Goal: Information Seeking & Learning: Find specific page/section

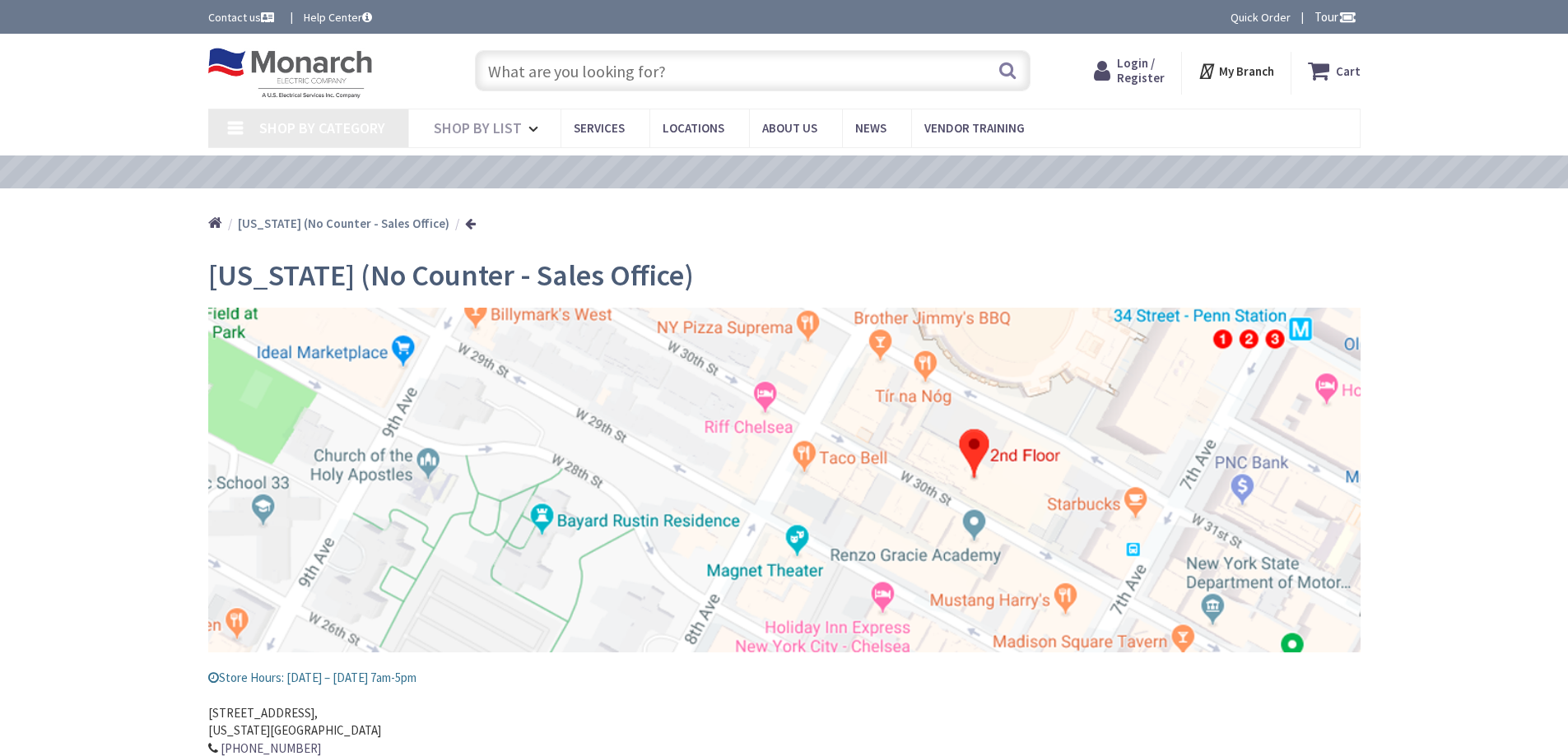
type input "[STREET_ADDRESS][US_STATE]"
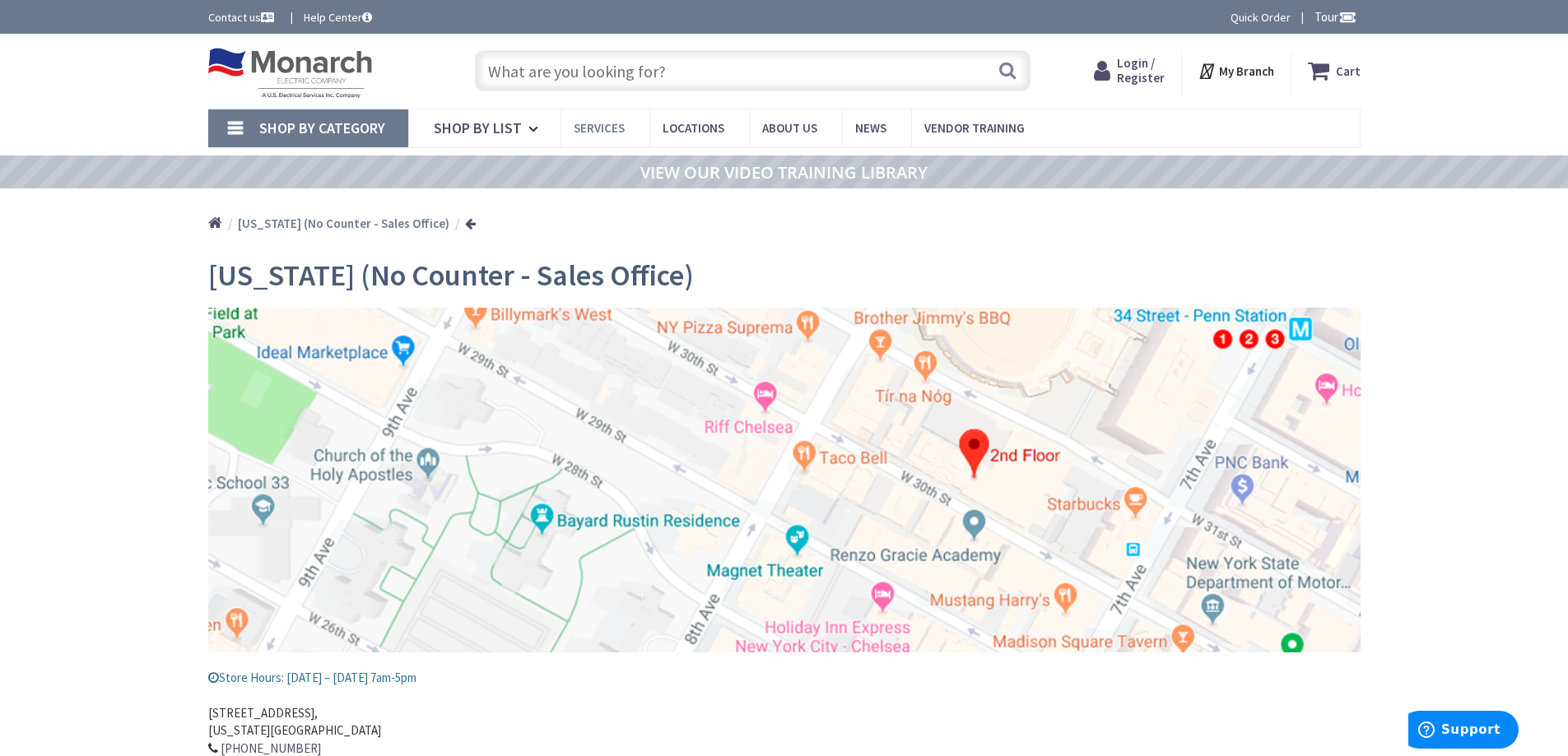
click at [603, 122] on span "Services" at bounding box center [599, 128] width 51 height 16
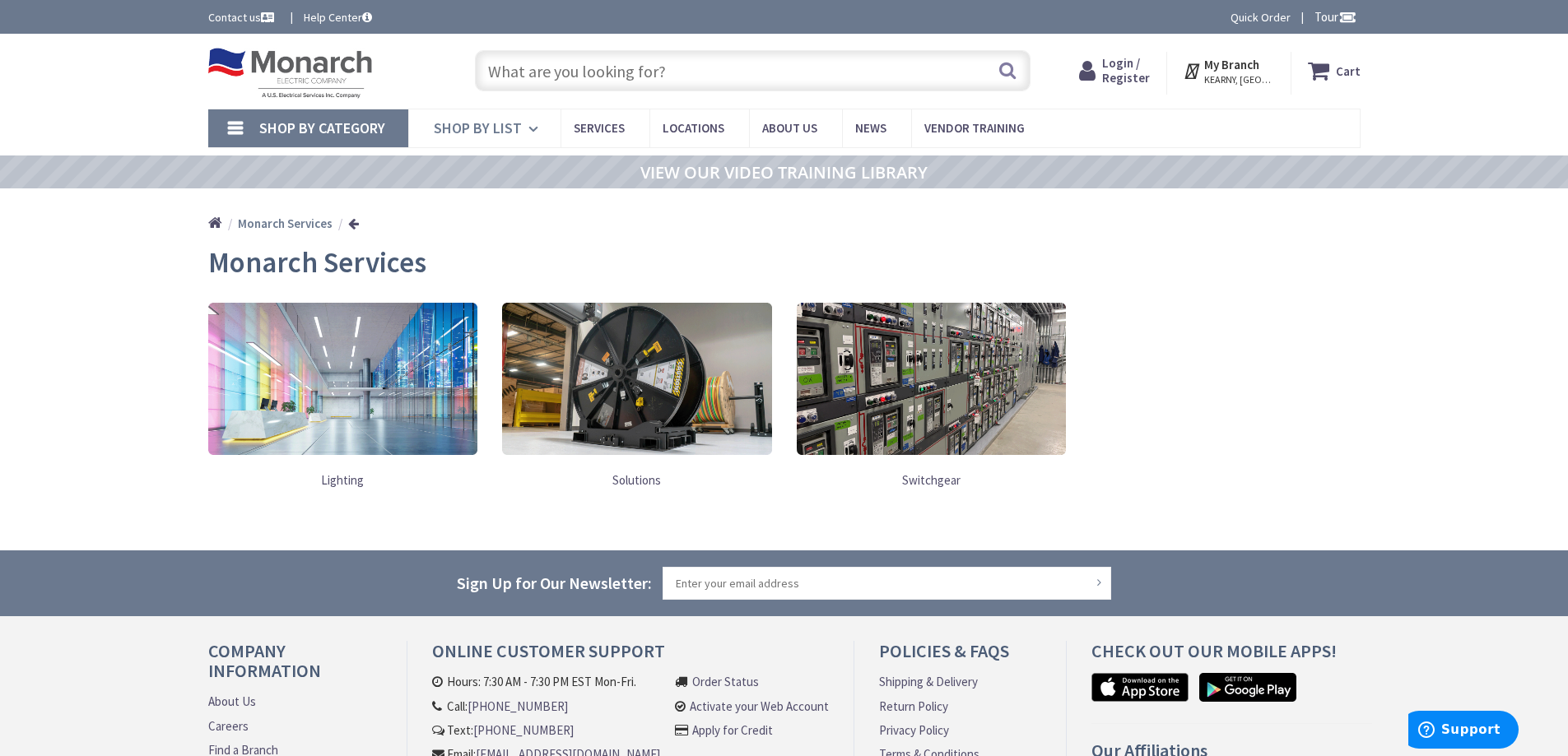
click at [538, 133] on icon at bounding box center [536, 129] width 16 height 37
click at [607, 134] on span "Services" at bounding box center [599, 128] width 51 height 16
click at [942, 455] on link at bounding box center [932, 378] width 270 height 168
click at [934, 476] on link "Switchgear" at bounding box center [932, 480] width 270 height 34
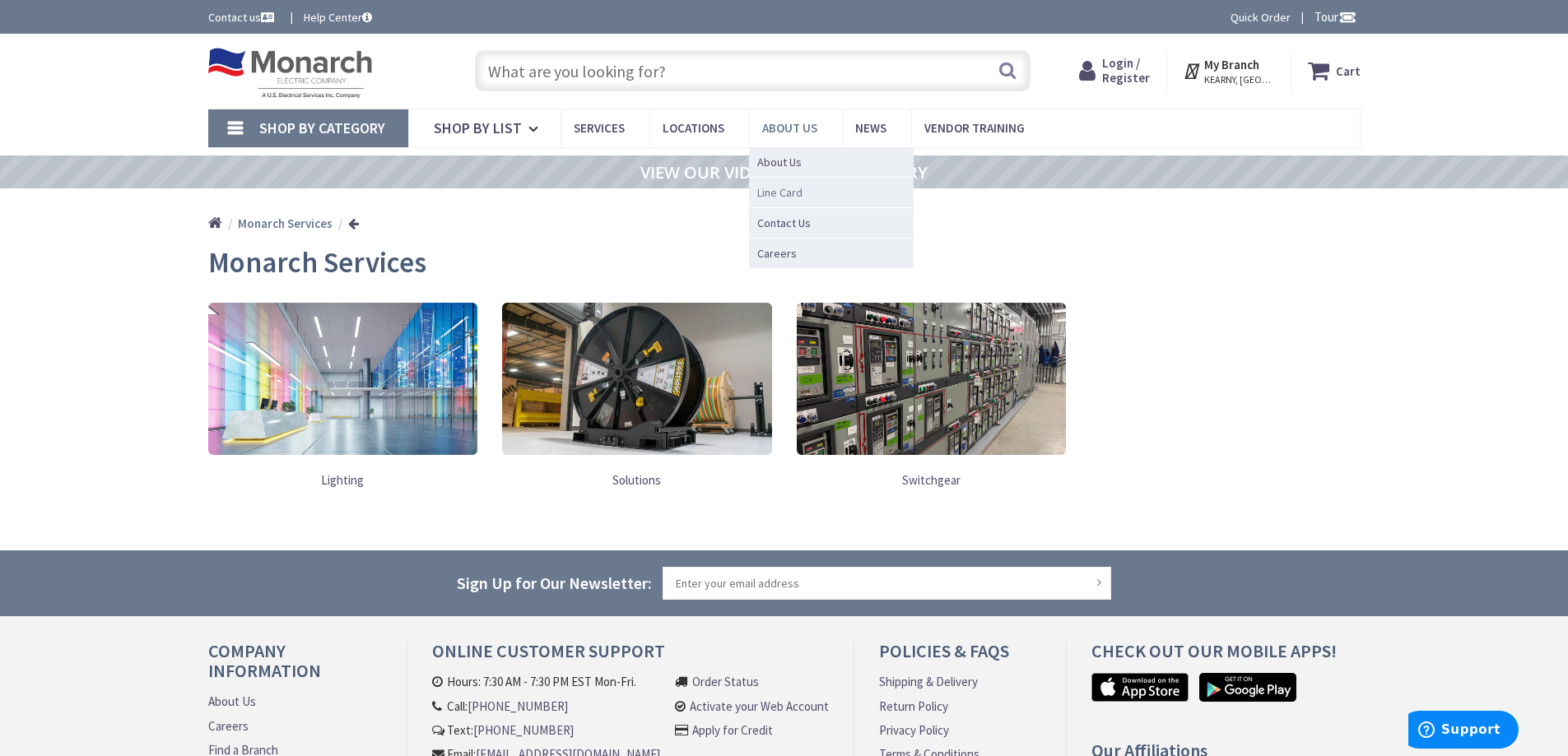
click at [782, 184] on span "Line Card" at bounding box center [780, 192] width 45 height 17
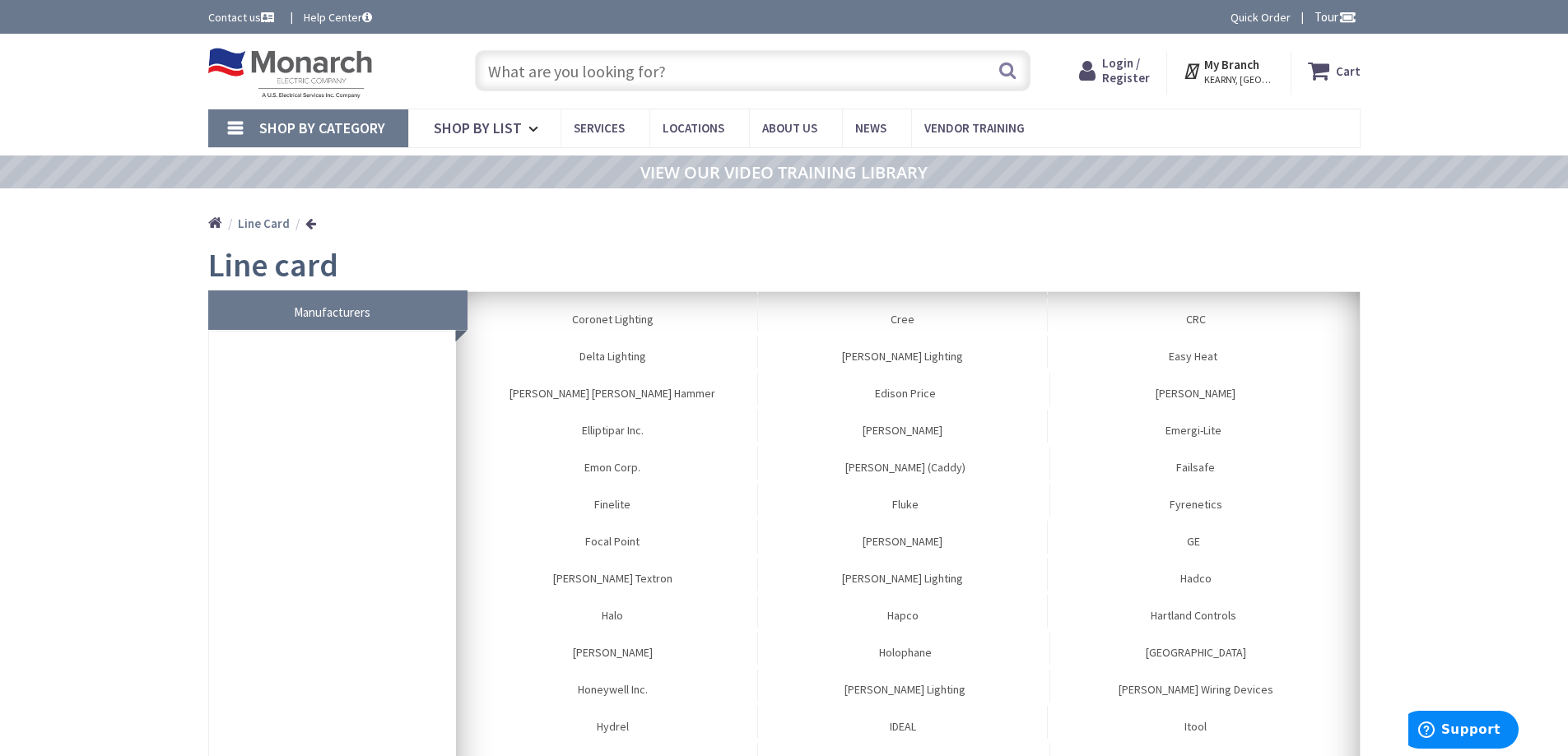
scroll to position [493, 0]
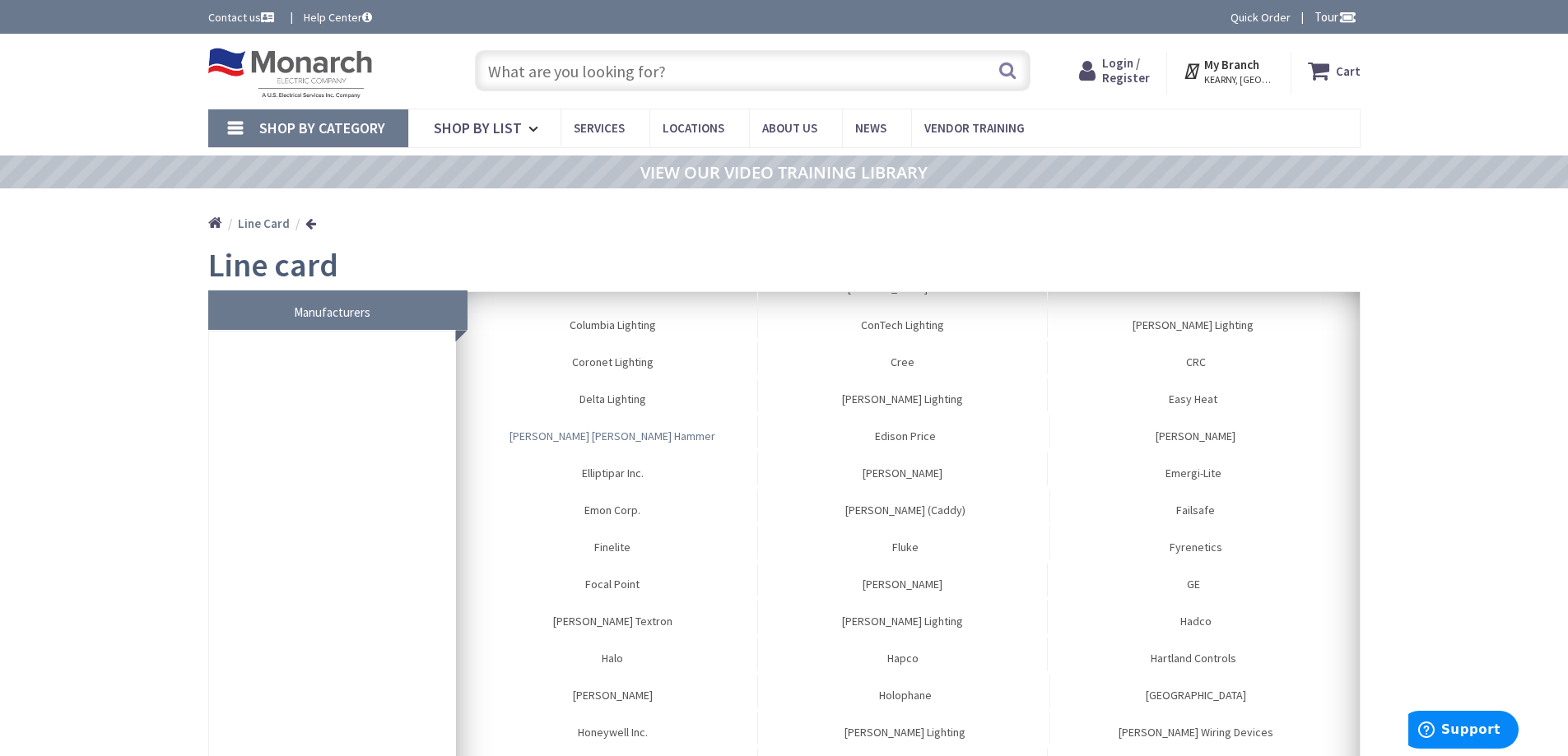
click at [602, 434] on link "Eaton Cutler Hammer" at bounding box center [613, 431] width 290 height 33
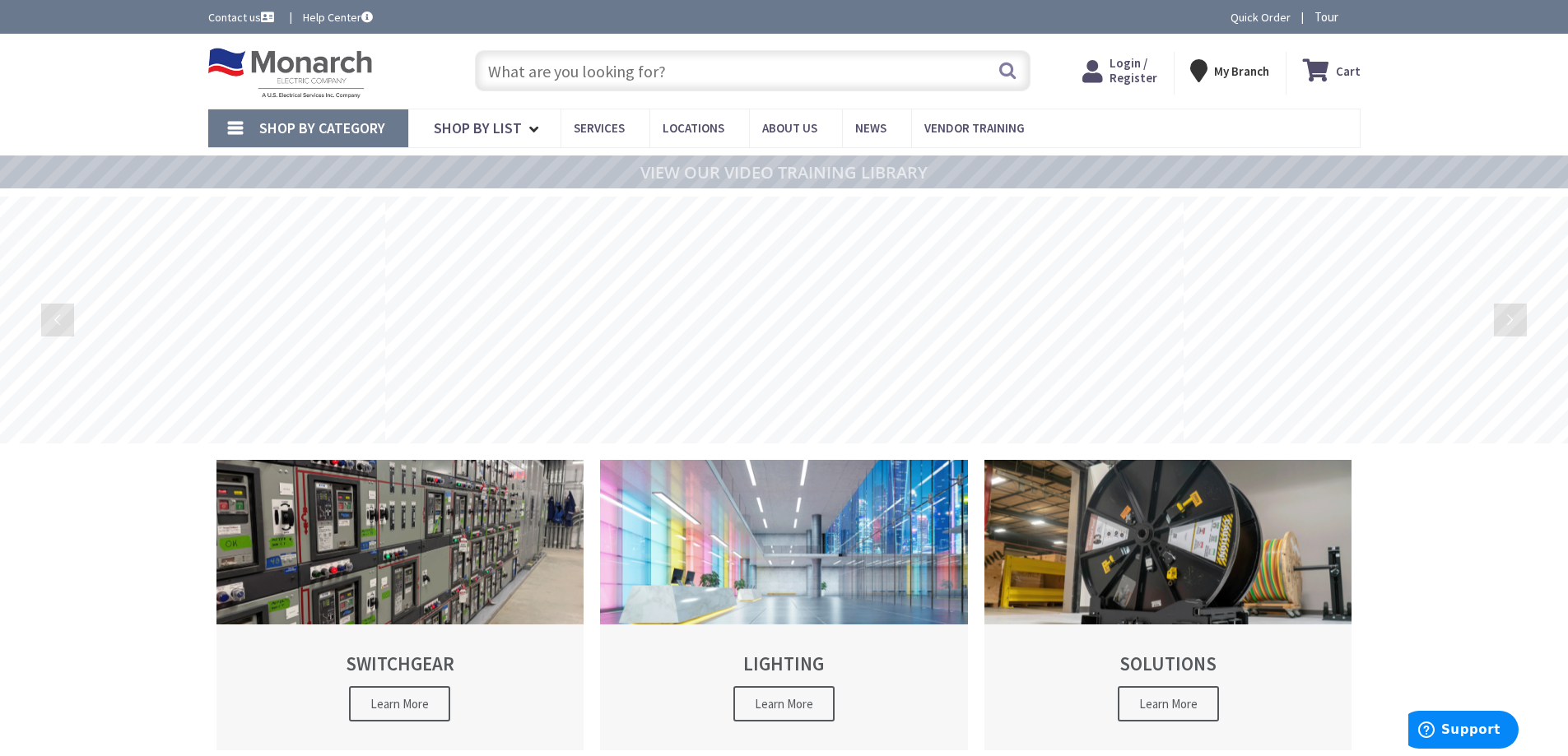
click at [552, 69] on input "text" at bounding box center [753, 71] width 556 height 41
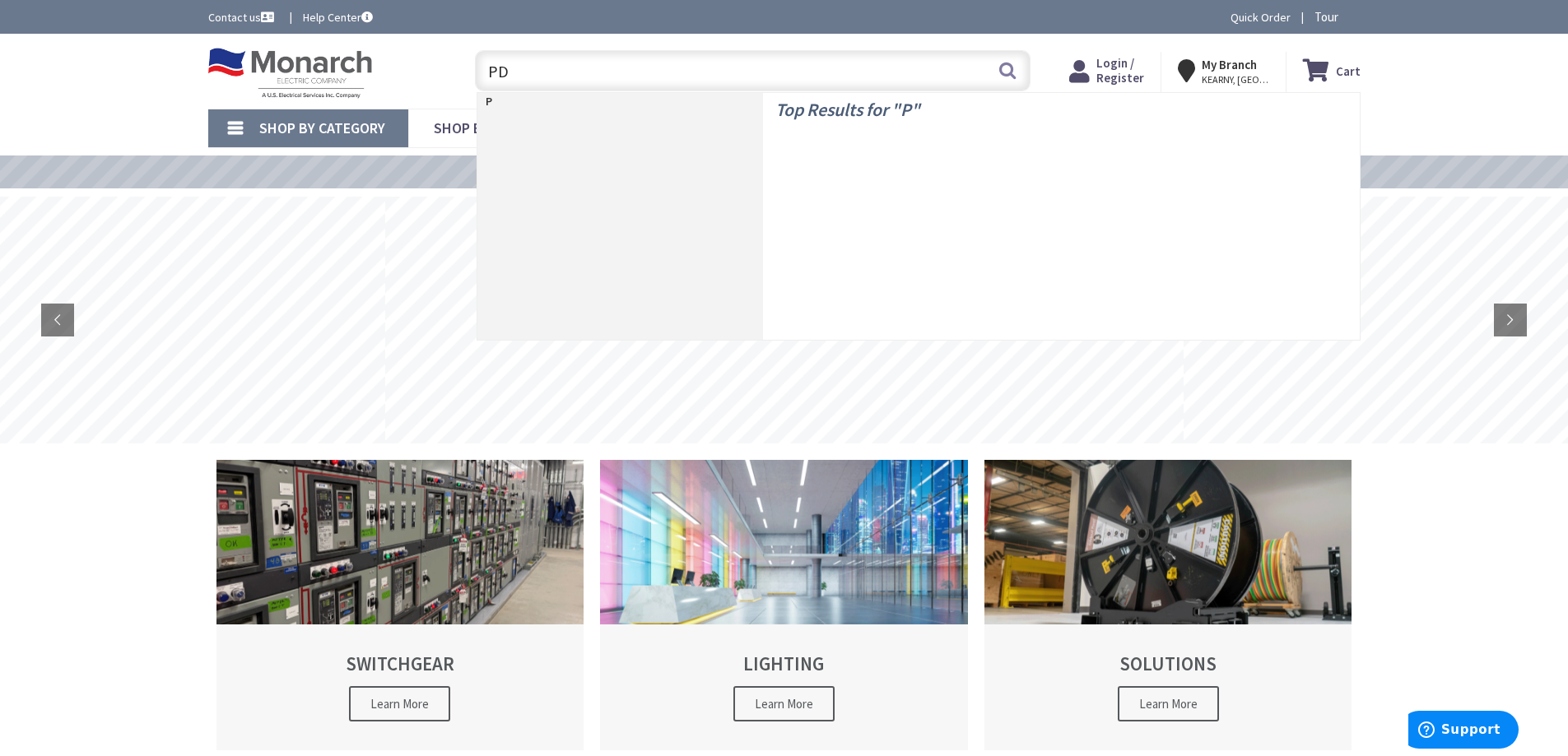
type input "PDU"
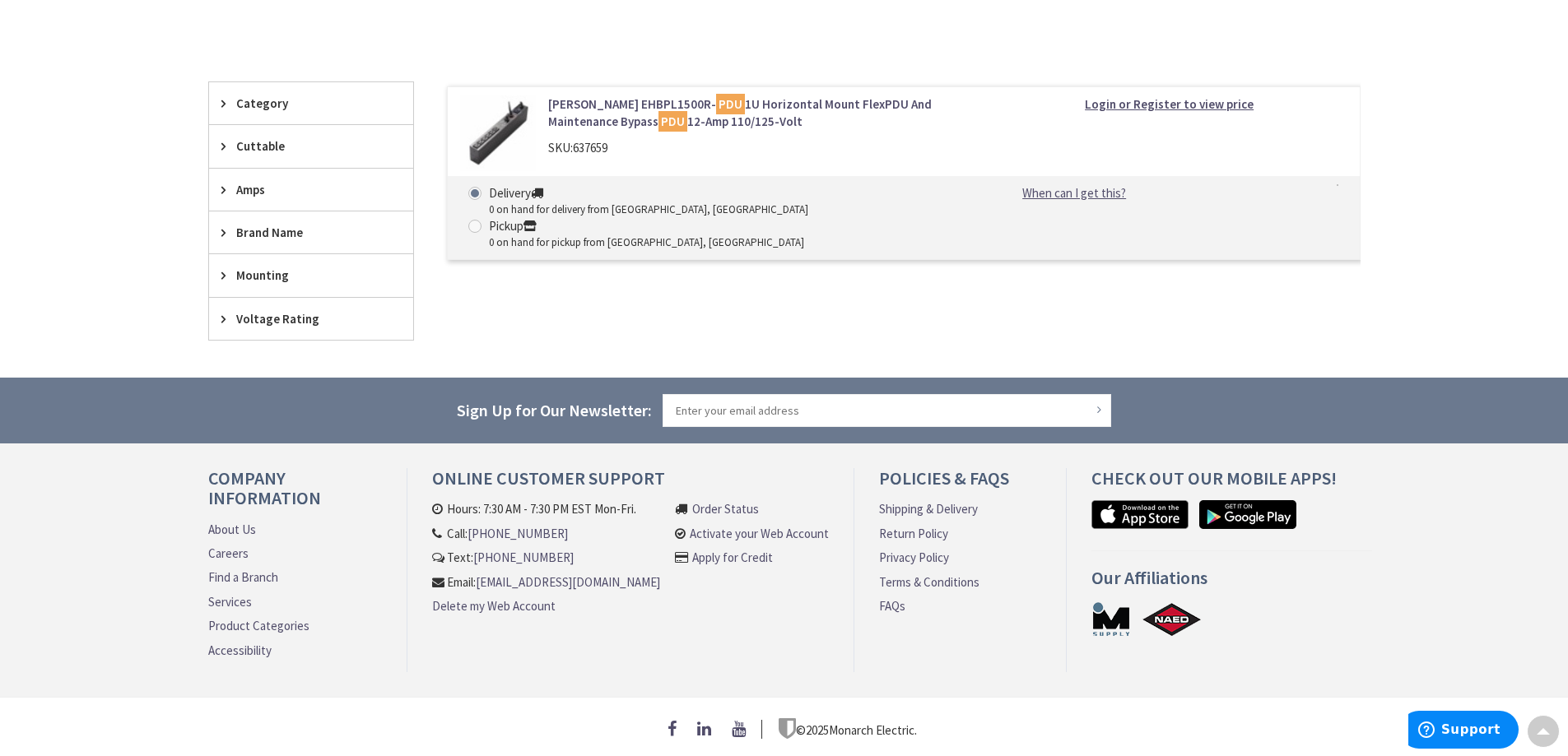
scroll to position [416, 0]
